Goal: Task Accomplishment & Management: Manage account settings

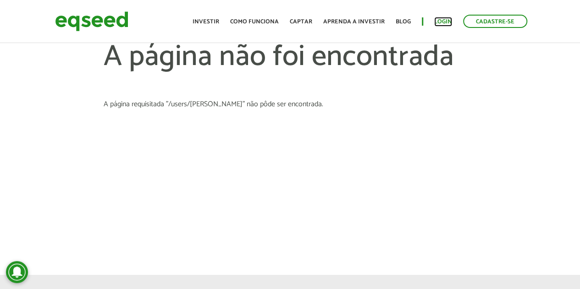
click at [442, 20] on link "Login" at bounding box center [443, 22] width 18 height 6
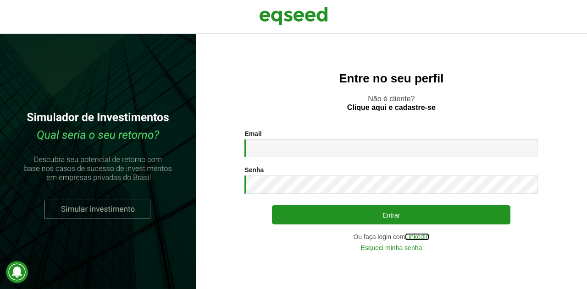
click at [426, 237] on link "LinkedIn" at bounding box center [417, 237] width 24 height 6
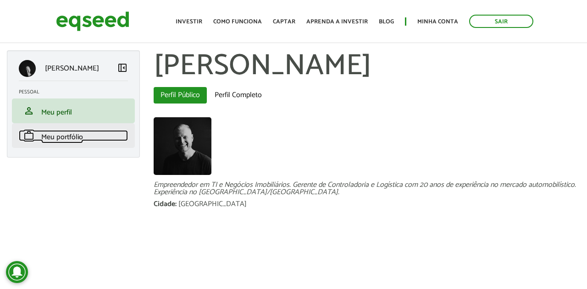
click at [74, 142] on span "Meu portfólio" at bounding box center [62, 137] width 42 height 12
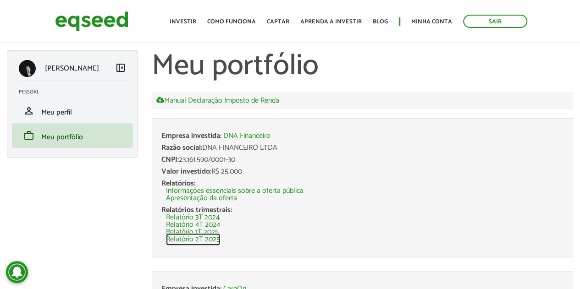
click at [213, 240] on link "Relatório 2T 2025" at bounding box center [193, 239] width 54 height 7
